Goal: Check status: Check status

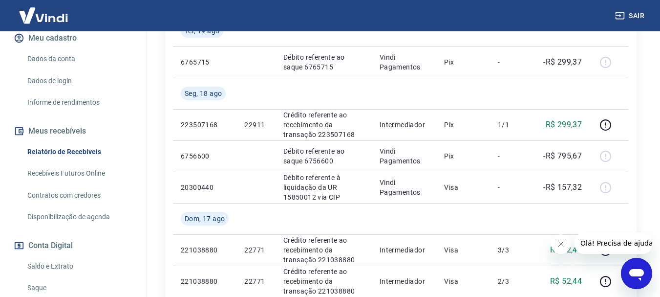
scroll to position [196, 0]
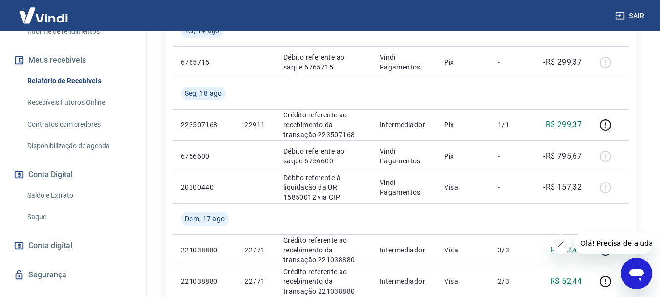
click at [64, 205] on link "Saldo e Extrato" at bounding box center [78, 195] width 111 height 20
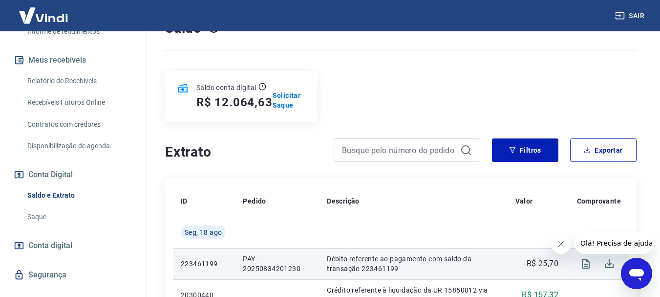
scroll to position [186, 0]
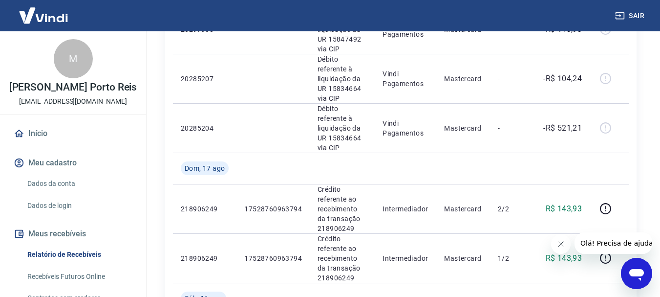
scroll to position [1119, 0]
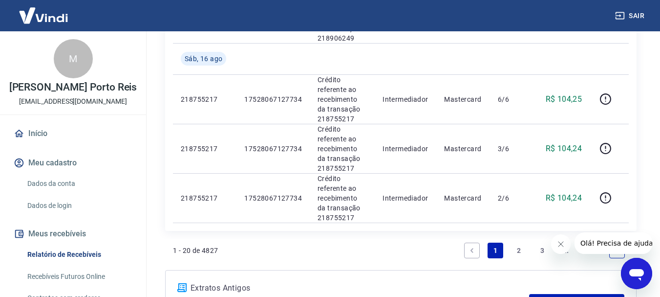
click at [619, 247] on icon "Next page" at bounding box center [617, 250] width 7 height 7
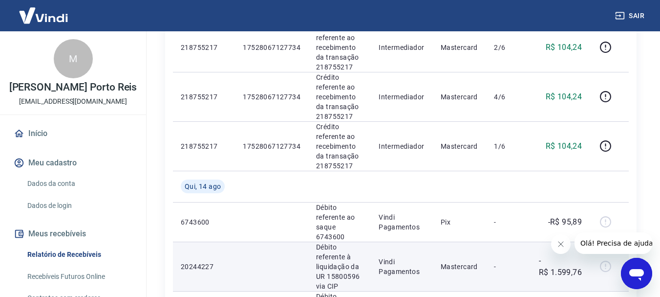
scroll to position [147, 0]
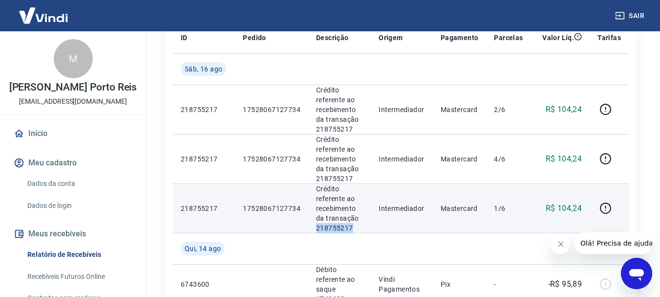
drag, startPoint x: 348, startPoint y: 228, endPoint x: 314, endPoint y: 227, distance: 33.3
click at [316, 227] on p "Crédito referente ao recebimento da transação 218755217" at bounding box center [339, 208] width 47 height 49
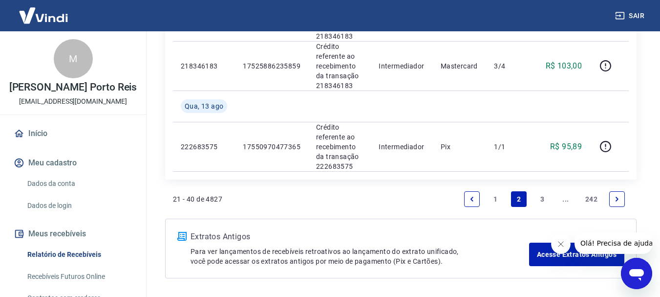
scroll to position [1127, 0]
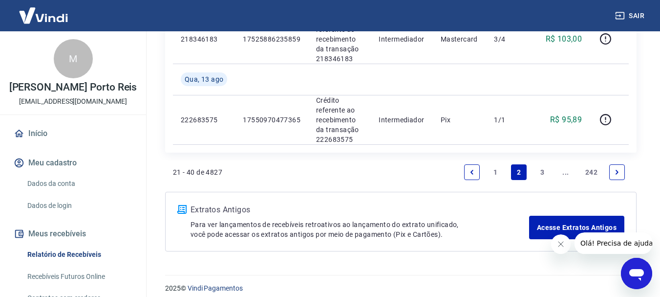
click at [473, 169] on icon "Previous page" at bounding box center [472, 172] width 7 height 7
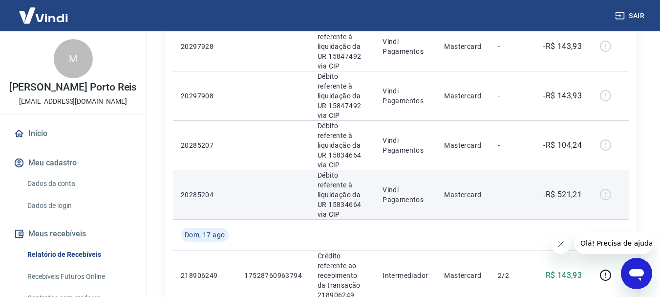
scroll to position [826, 0]
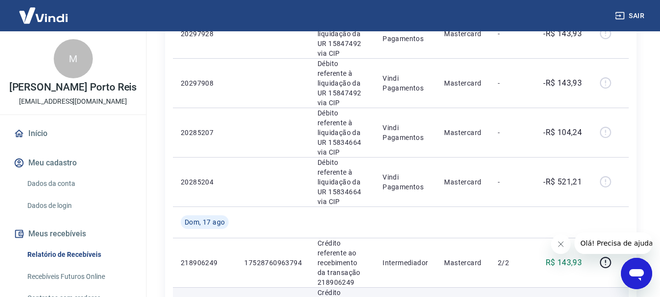
drag, startPoint x: 358, startPoint y: 240, endPoint x: 315, endPoint y: 244, distance: 43.6
copy p "218906249"
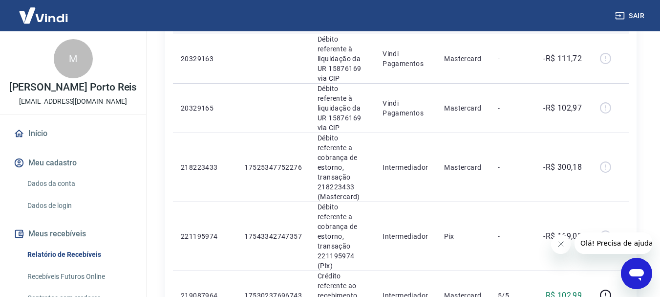
scroll to position [240, 0]
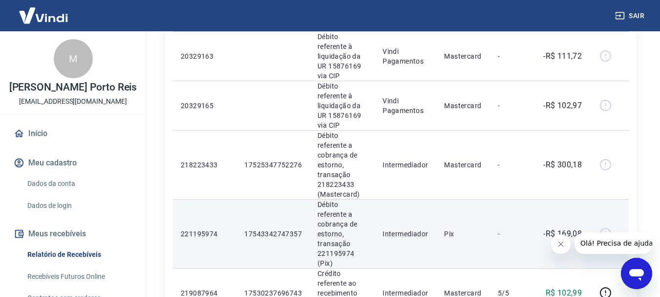
drag, startPoint x: 345, startPoint y: 218, endPoint x: 361, endPoint y: 215, distance: 16.3
click at [361, 215] on p "Débito referente a cobrança de estorno, transação 221195974 (Pix)" at bounding box center [342, 233] width 49 height 68
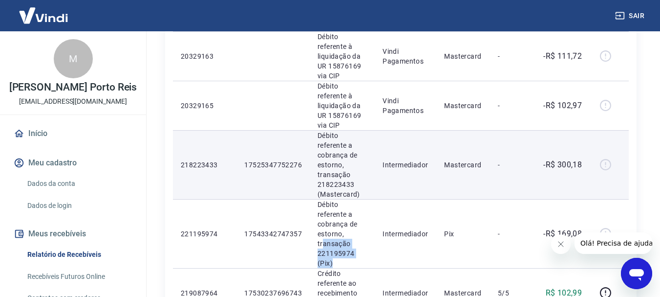
drag, startPoint x: 354, startPoint y: 215, endPoint x: 358, endPoint y: 151, distance: 64.2
click at [325, 199] on p "Débito referente a cobrança de estorno, transação 221195974 (Pix)" at bounding box center [342, 233] width 49 height 68
click at [381, 140] on td "Intermediador" at bounding box center [406, 164] width 62 height 69
